Goal: Transaction & Acquisition: Register for event/course

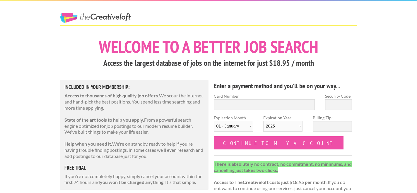
click at [121, 17] on link "The Creative Loft" at bounding box center [95, 18] width 71 height 11
